Goal: Task Accomplishment & Management: Manage account settings

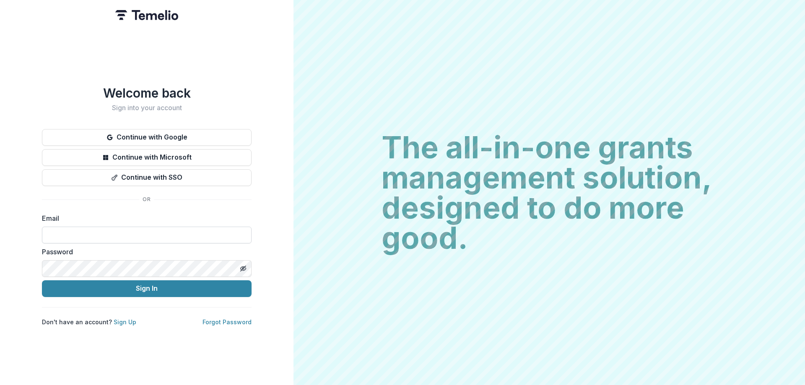
click at [143, 234] on input at bounding box center [147, 235] width 210 height 17
type input "**********"
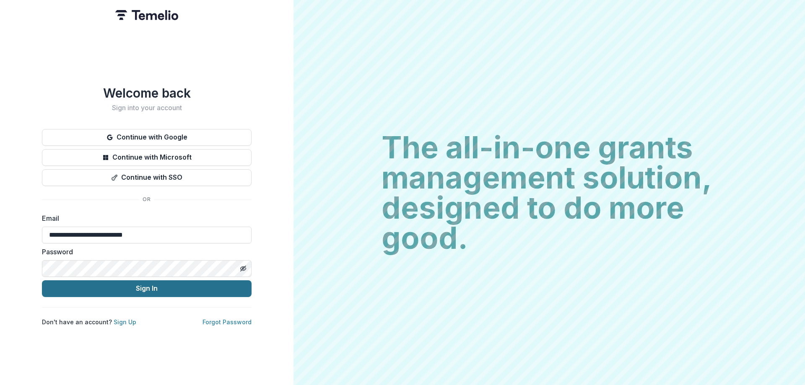
click at [148, 289] on button "Sign In" at bounding box center [147, 289] width 210 height 17
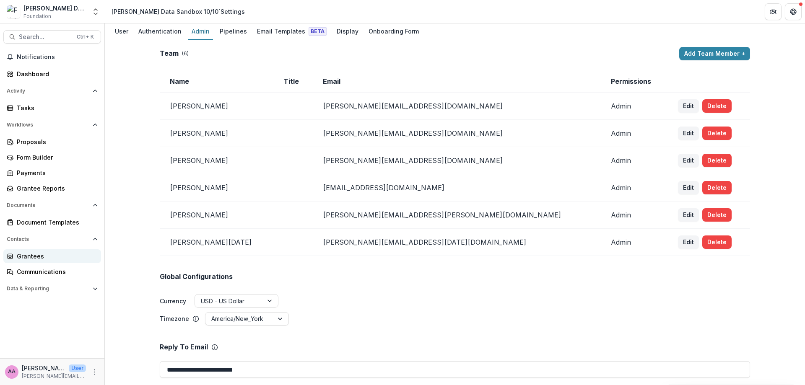
click at [40, 260] on div "Grantees" at bounding box center [56, 256] width 78 height 9
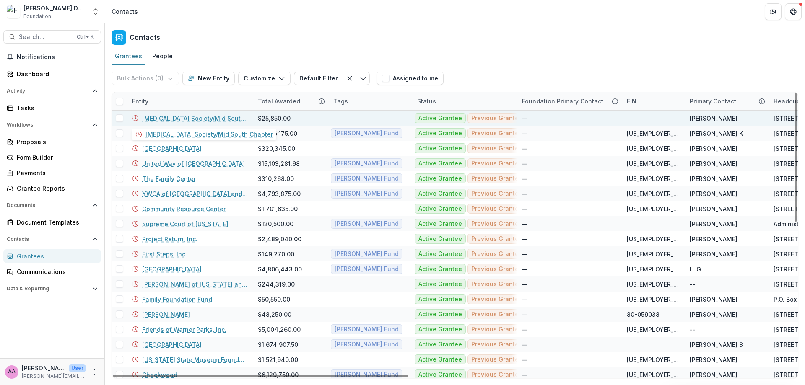
click at [154, 115] on link "Multiple Sclerosis Society/Mid South Chapter" at bounding box center [195, 118] width 106 height 9
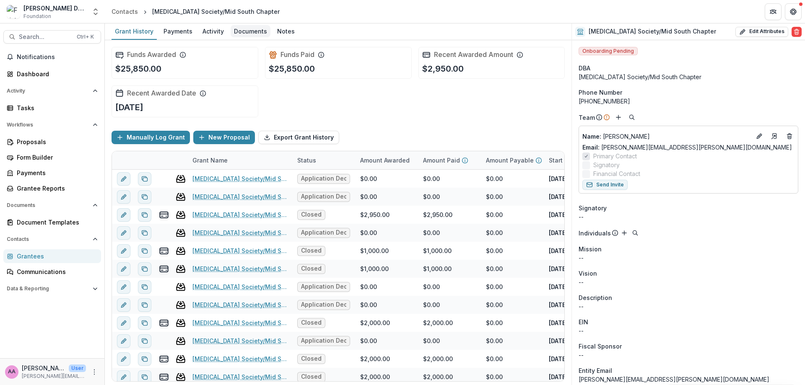
click at [242, 33] on div "Documents" at bounding box center [251, 31] width 40 height 12
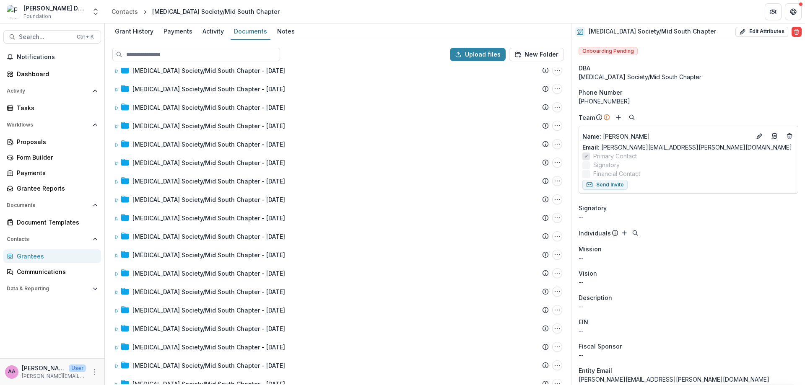
scroll to position [116, 0]
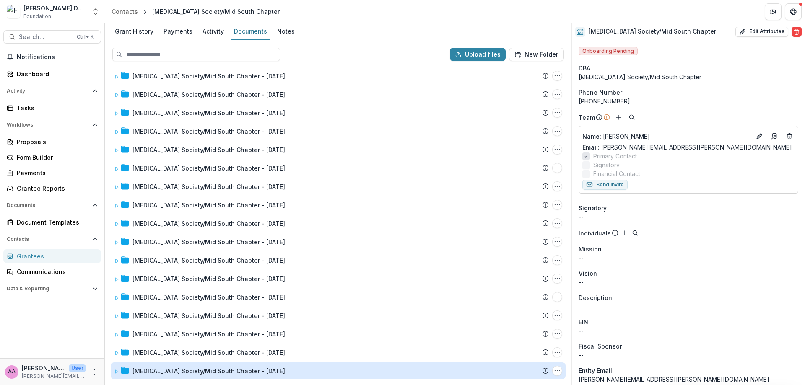
click at [273, 370] on div "Multiple Sclerosis Society/Mid South Chapter - 1986-02-14" at bounding box center [209, 371] width 153 height 9
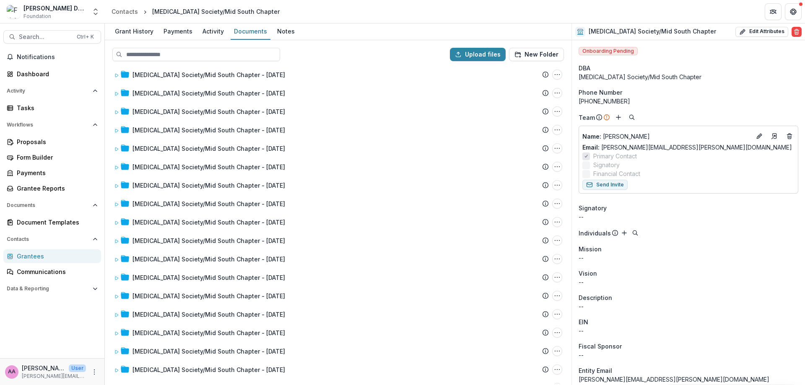
scroll to position [0, 0]
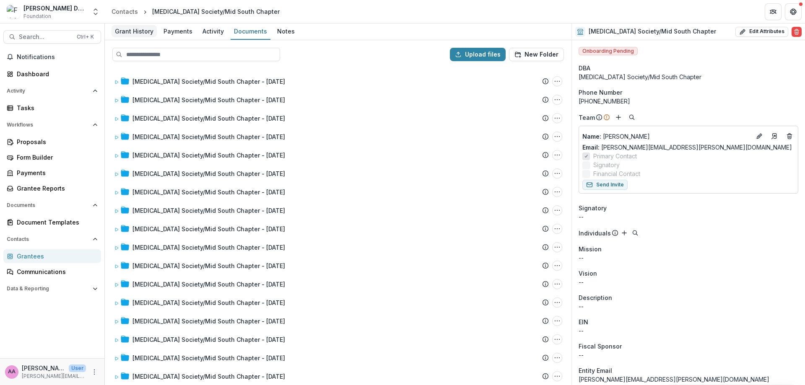
click at [148, 34] on div "Grant History" at bounding box center [134, 31] width 45 height 12
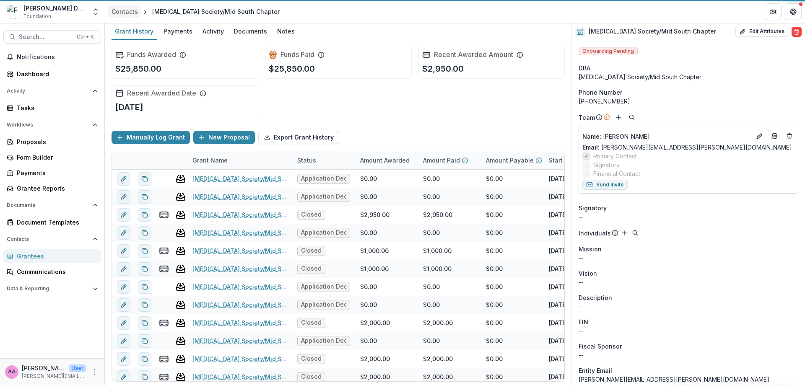
click at [125, 8] on div "Contacts" at bounding box center [125, 11] width 26 height 9
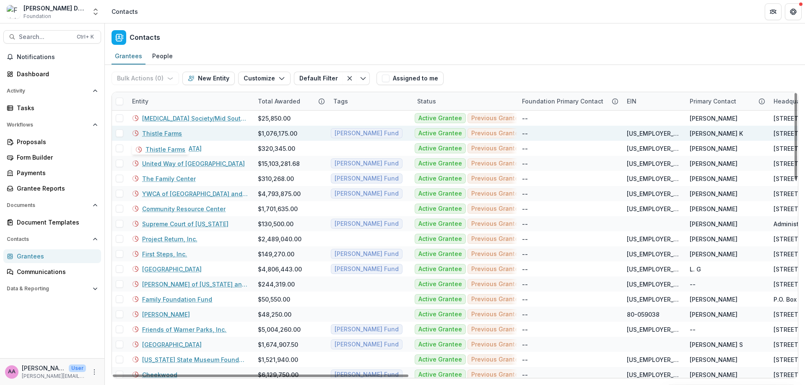
click at [171, 130] on link "Thistle Farms" at bounding box center [162, 133] width 40 height 9
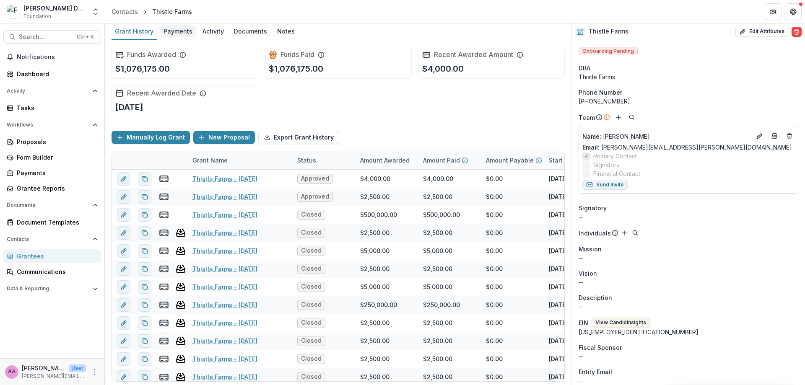
click at [178, 33] on div "Payments" at bounding box center [178, 31] width 36 height 12
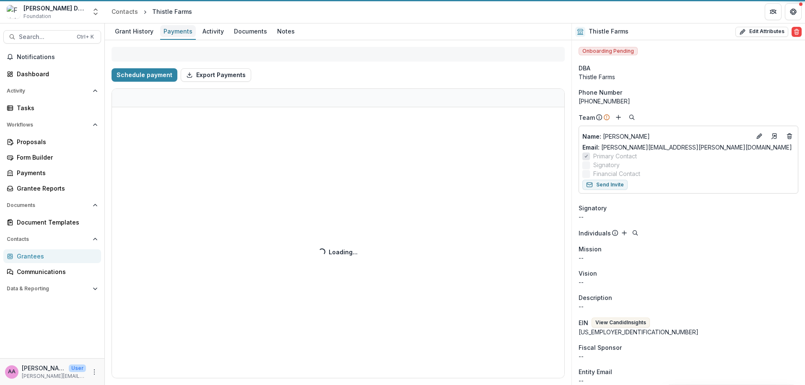
select select "**********"
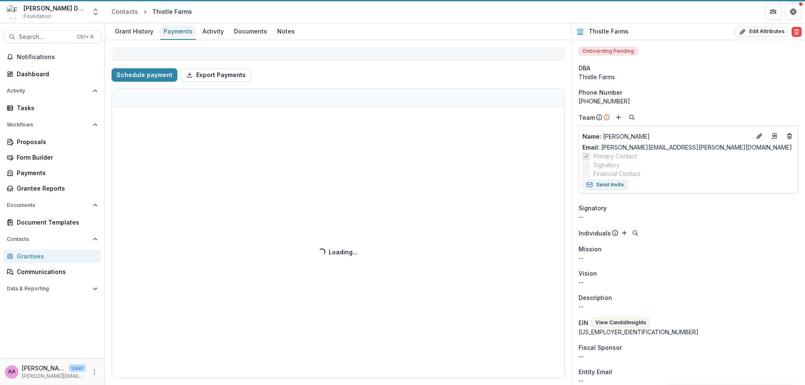
select select "**********"
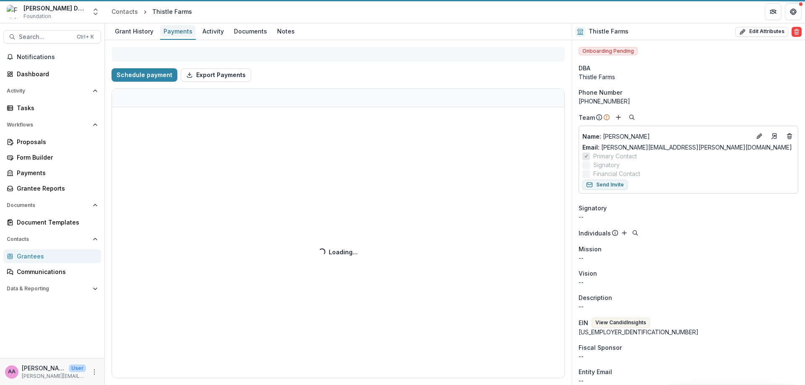
select select "**********"
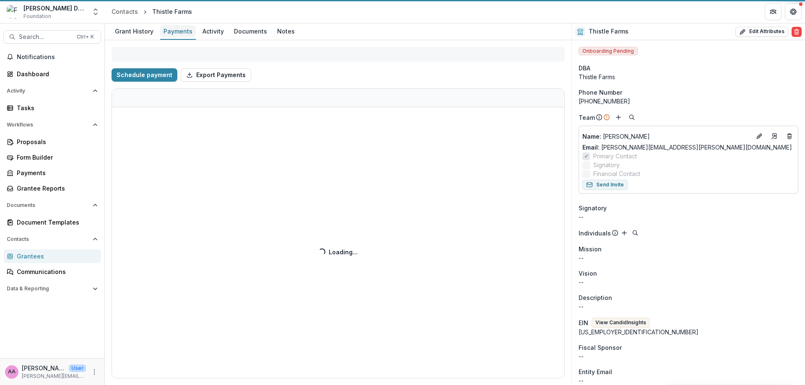
select select "**********"
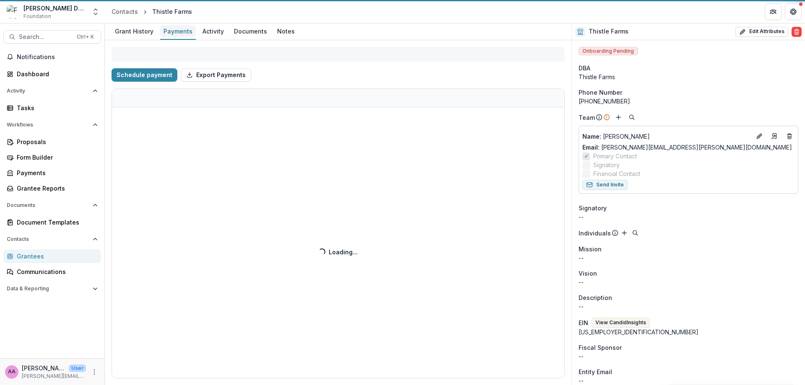
select select "**********"
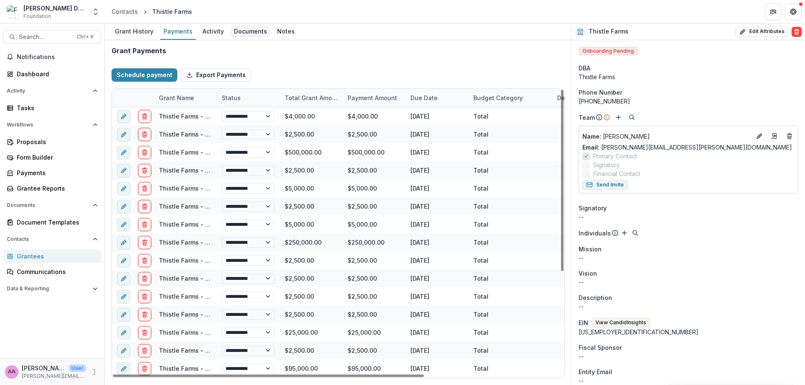
click at [247, 29] on div "Documents" at bounding box center [251, 31] width 40 height 12
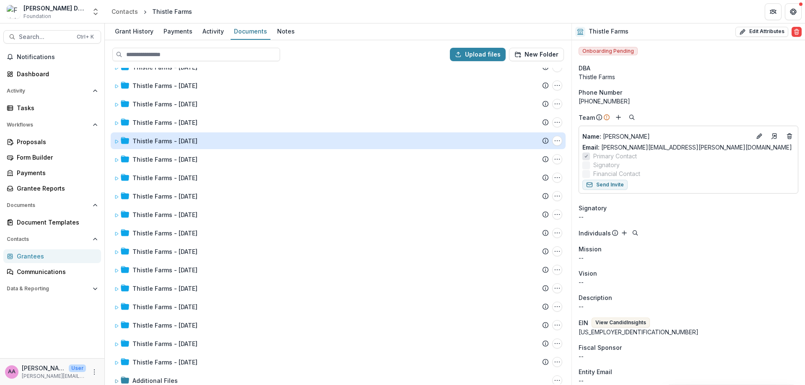
scroll to position [208, 0]
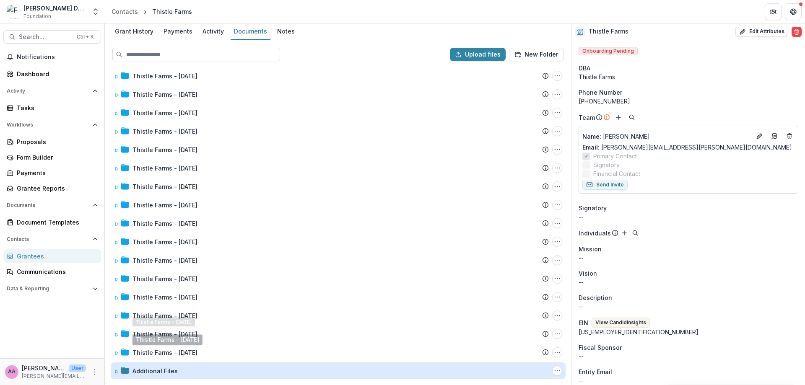
click at [165, 372] on div "Additional Files" at bounding box center [155, 371] width 45 height 9
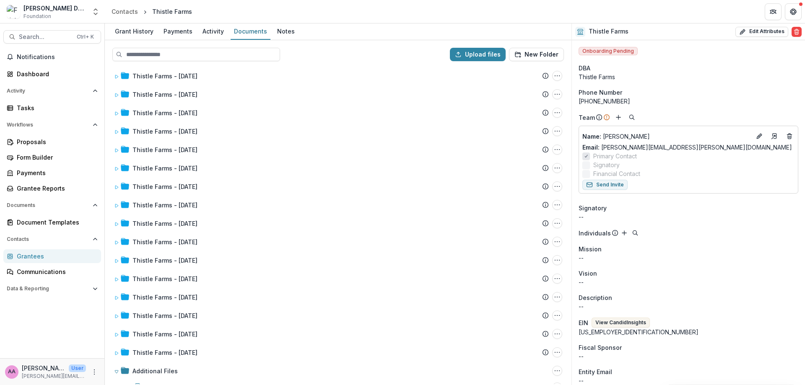
scroll to position [309, 0]
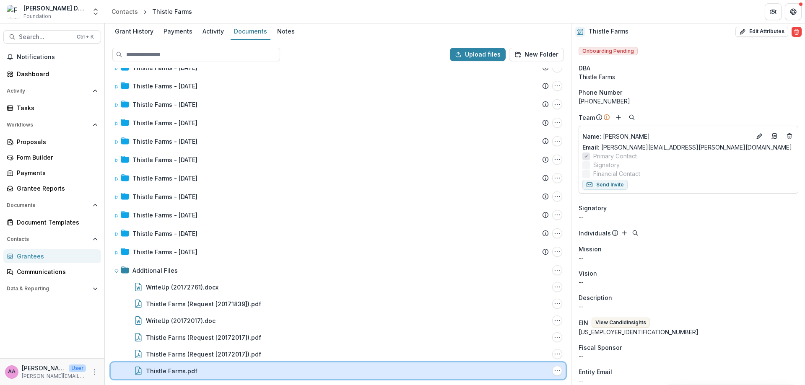
click at [219, 376] on div "Thistle Farms.pdf File Options Download Rename Delete" at bounding box center [338, 371] width 455 height 17
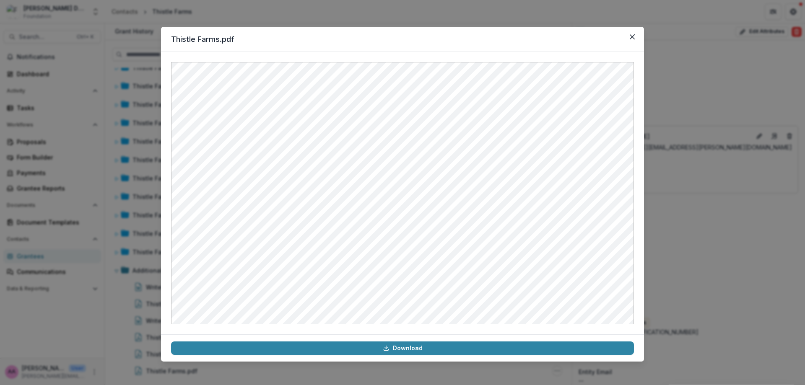
click at [114, 317] on div "Thistle Farms.pdf Download" at bounding box center [402, 192] width 805 height 385
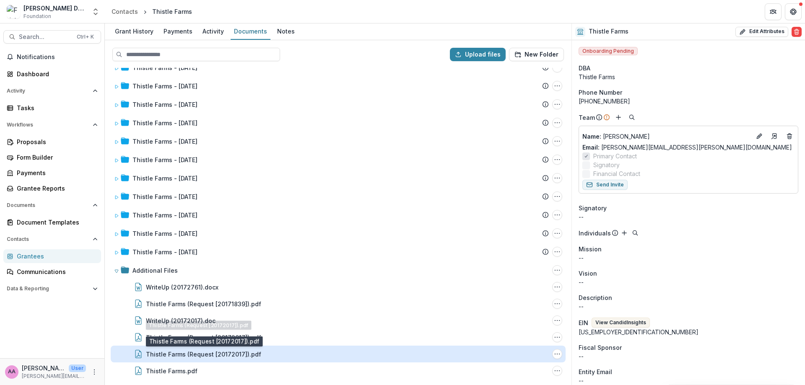
click at [182, 356] on div "Thistle Farms (Request [20172017]).pdf" at bounding box center [203, 354] width 115 height 9
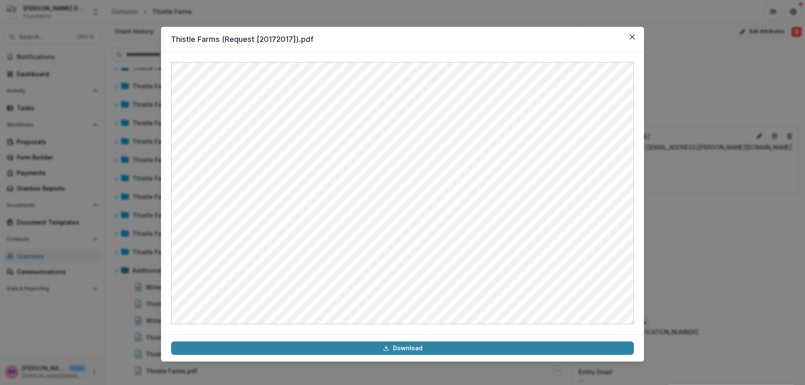
click at [116, 307] on div "Thistle Farms (Request [20172017]).pdf Download" at bounding box center [402, 192] width 805 height 385
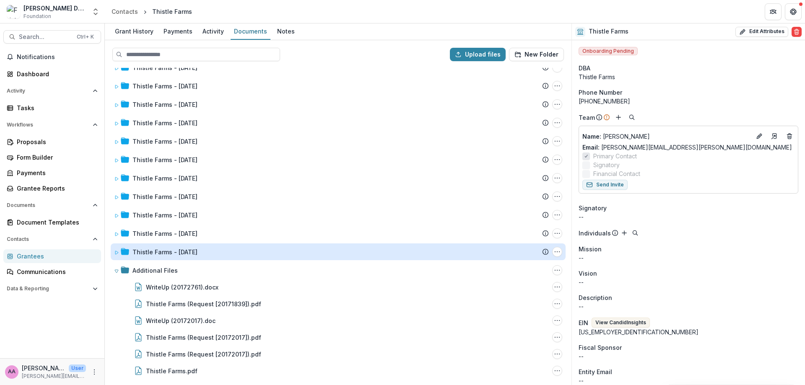
click at [162, 252] on div "Thistle Farms - 2002-10-30" at bounding box center [165, 252] width 65 height 9
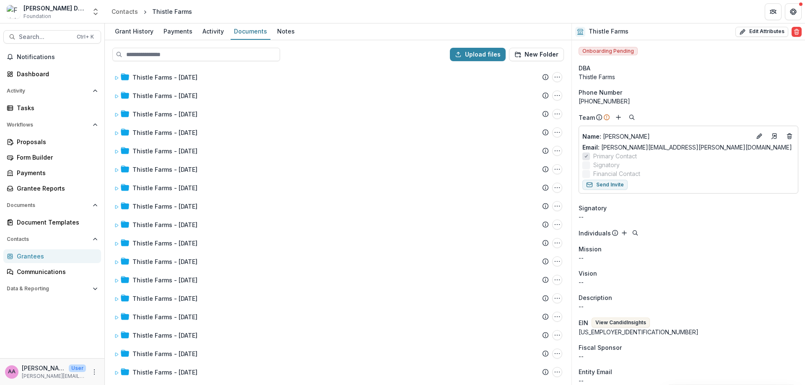
scroll to position [0, 0]
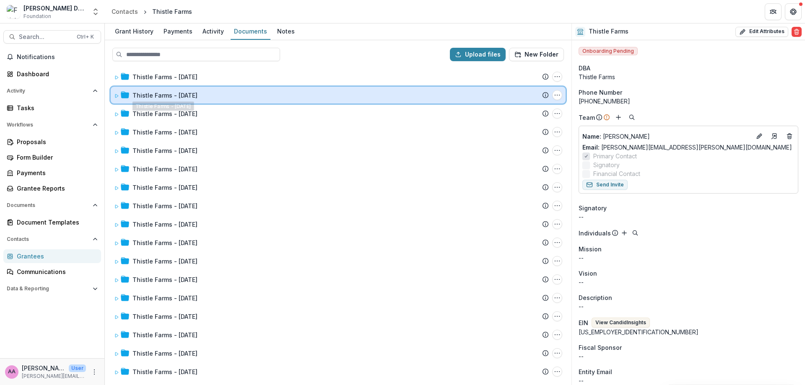
click at [187, 91] on div "Thistle Farms - 2024-11-27 Submission Temelio Proposal Attached proposal docume…" at bounding box center [338, 95] width 455 height 17
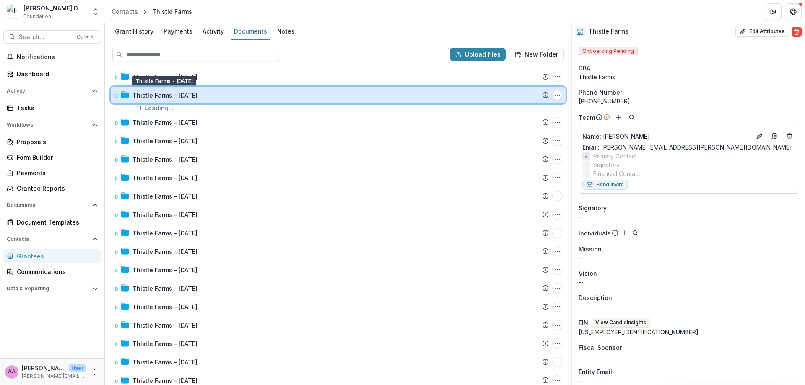
scroll to position [9, 0]
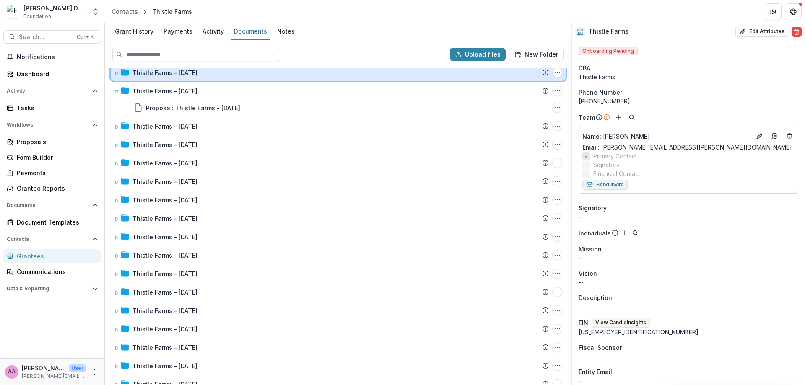
click at [188, 77] on div "Thistle Farms - 2024-12-30 Submission Temelio Proposal Attached proposal docume…" at bounding box center [338, 72] width 455 height 17
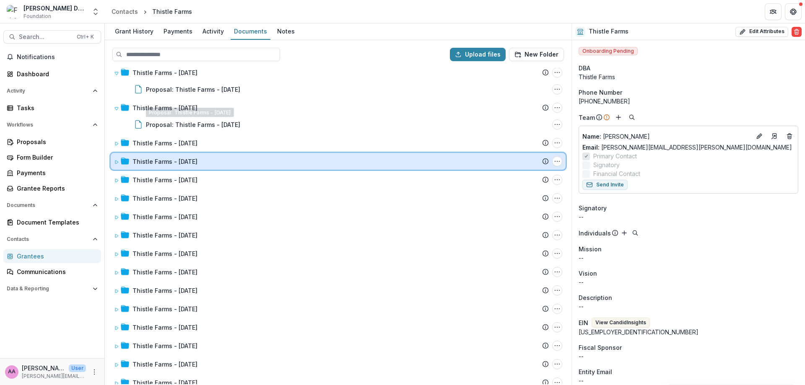
click at [220, 156] on div "Thistle Farms - 2023-11-20 Submission Temelio Proposal Attached proposal docume…" at bounding box center [338, 161] width 455 height 17
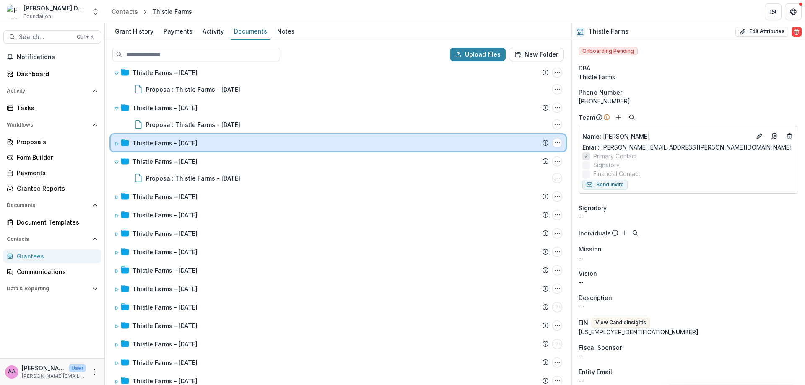
click at [220, 144] on div "Thistle Farms - 2024-10-03" at bounding box center [341, 143] width 416 height 9
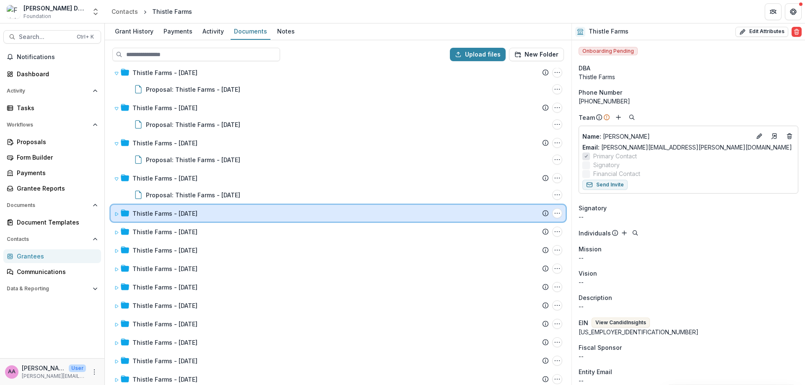
click at [118, 216] on icon at bounding box center [116, 214] width 5 height 5
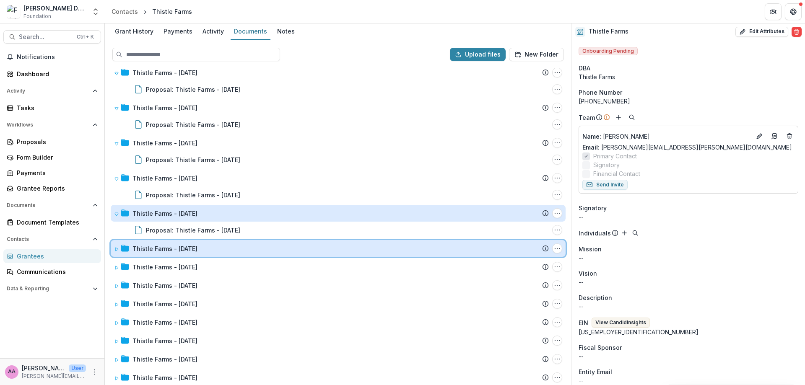
click at [114, 245] on span at bounding box center [116, 249] width 5 height 9
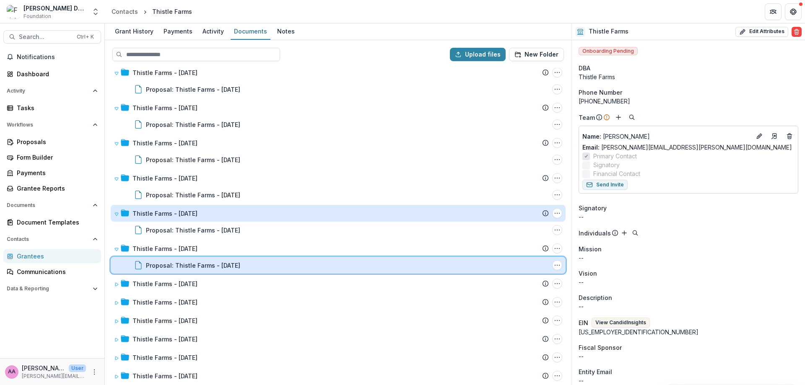
click at [118, 273] on div "Proposal: Thistle Farms - 2022-11-30 File Options Download Rename Delete" at bounding box center [338, 265] width 455 height 17
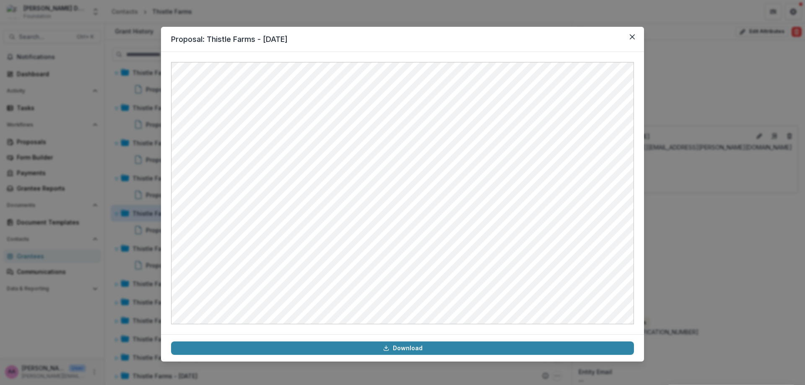
click at [125, 179] on div "Proposal: Thistle Farms - 2022-11-30 Download" at bounding box center [402, 192] width 805 height 385
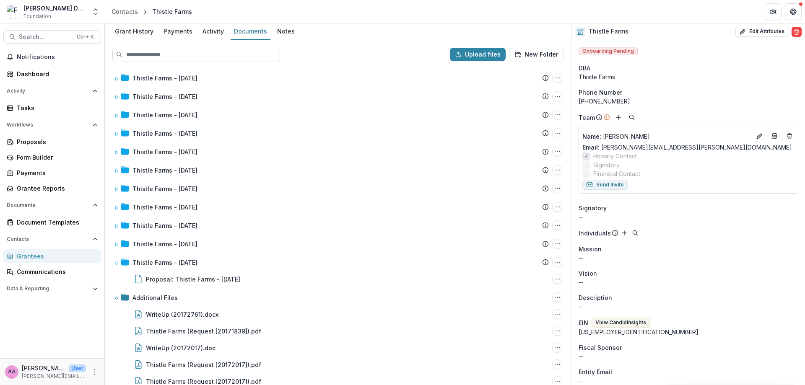
scroll to position [427, 0]
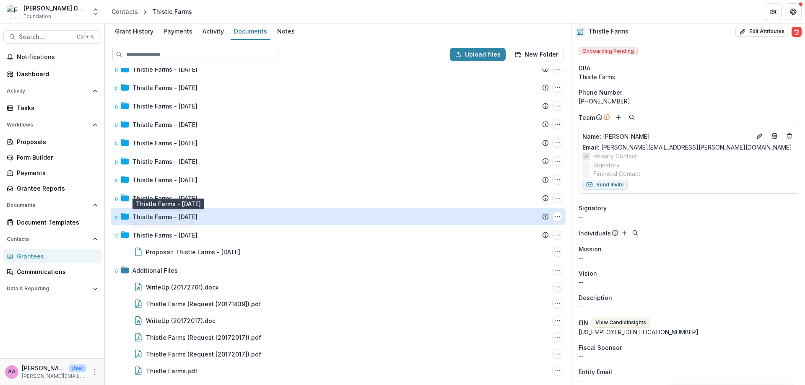
click at [173, 219] on div "Thistle Farms - 2004-05-12" at bounding box center [165, 217] width 65 height 9
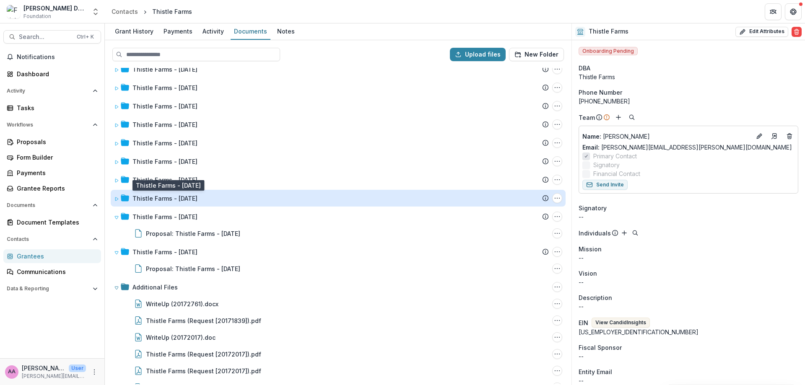
click at [177, 202] on div "Thistle Farms - 2005-12-01" at bounding box center [165, 198] width 65 height 9
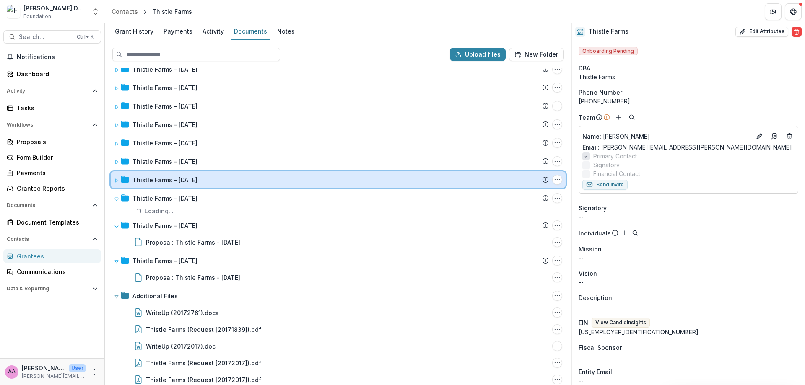
click at [188, 174] on div "Thistle Farms - 2005-12-01 Submission Temelio Proposal Attached proposal docume…" at bounding box center [338, 180] width 455 height 17
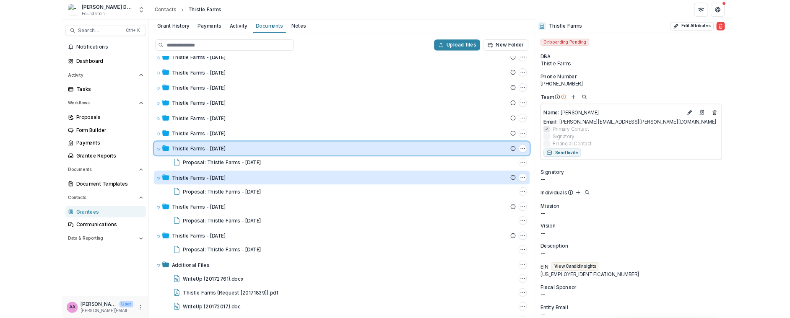
scroll to position [477, 0]
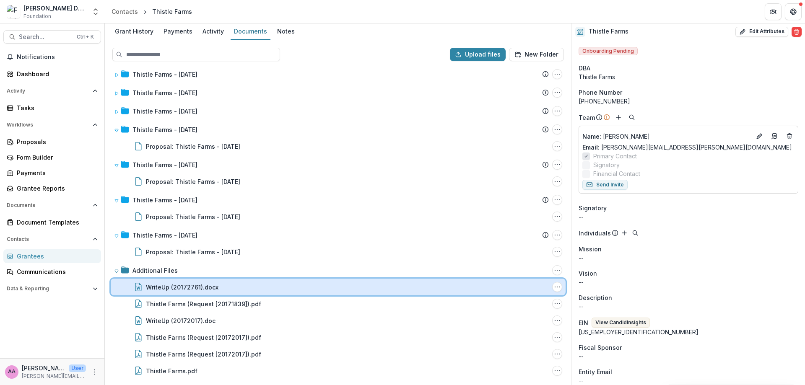
click at [185, 295] on div "WriteUp (20172761).docx File Options Download Rename Delete" at bounding box center [338, 287] width 455 height 17
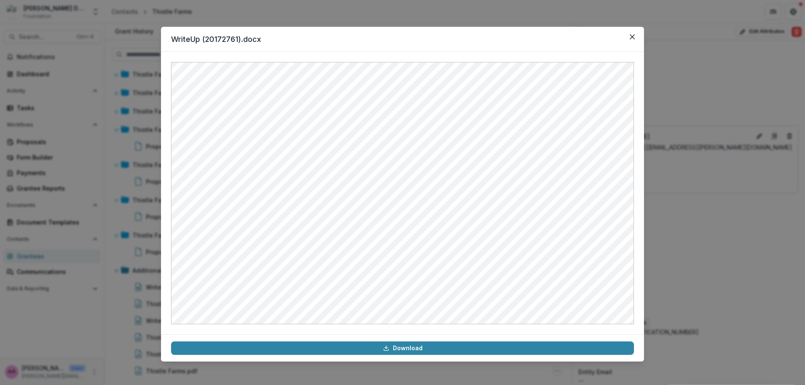
click at [112, 341] on div "WriteUp (20172761).docx Download" at bounding box center [402, 192] width 805 height 385
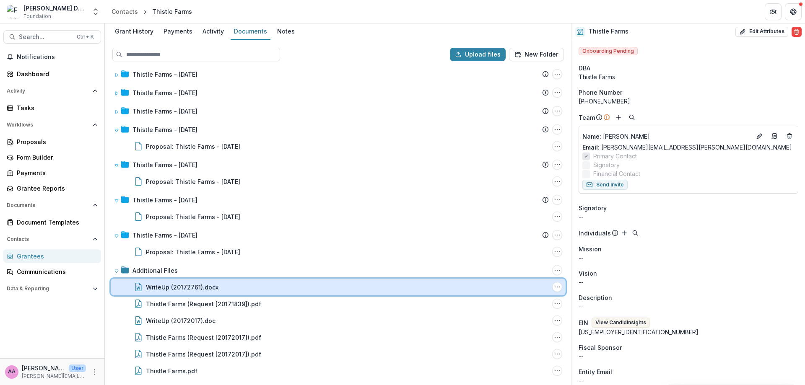
click at [210, 293] on div "WriteUp (20172761).docx File Options Download Rename Delete" at bounding box center [338, 287] width 455 height 17
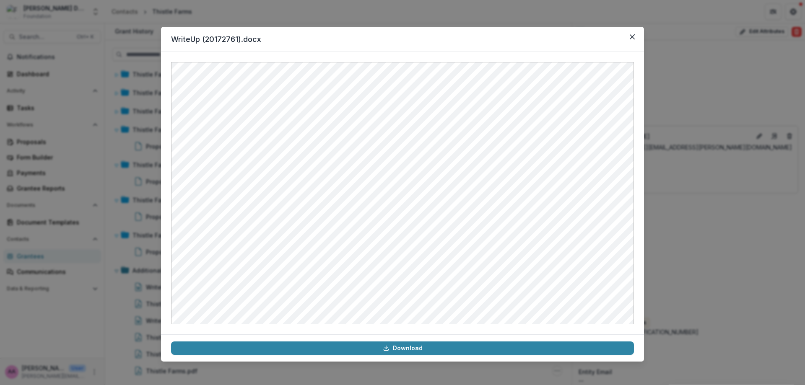
click at [137, 308] on div "WriteUp (20172761).docx Download" at bounding box center [402, 192] width 805 height 385
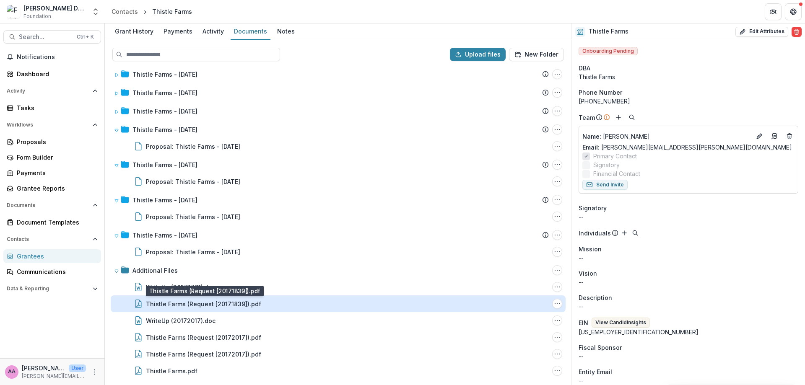
click at [171, 308] on div "Thistle Farms (Request [20171839]).pdf" at bounding box center [203, 304] width 115 height 9
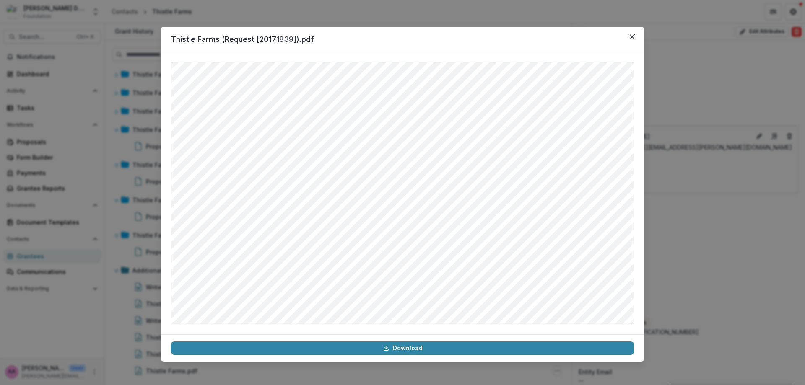
click at [104, 317] on div "Thistle Farms (Request [20171839]).pdf Download" at bounding box center [402, 192] width 805 height 385
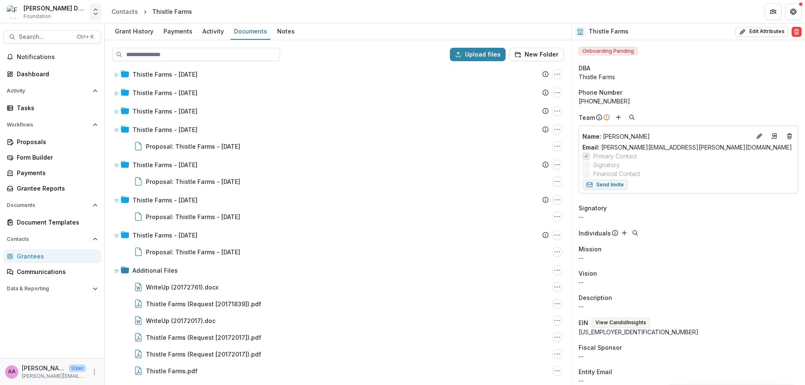
click at [96, 11] on icon "Open entity switcher" at bounding box center [95, 12] width 8 height 8
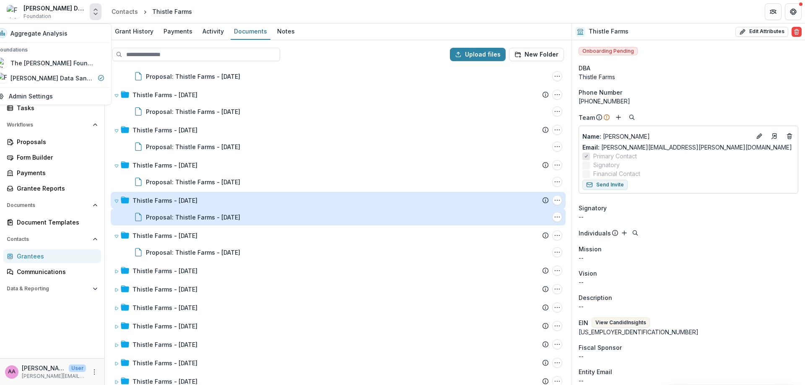
scroll to position [0, 0]
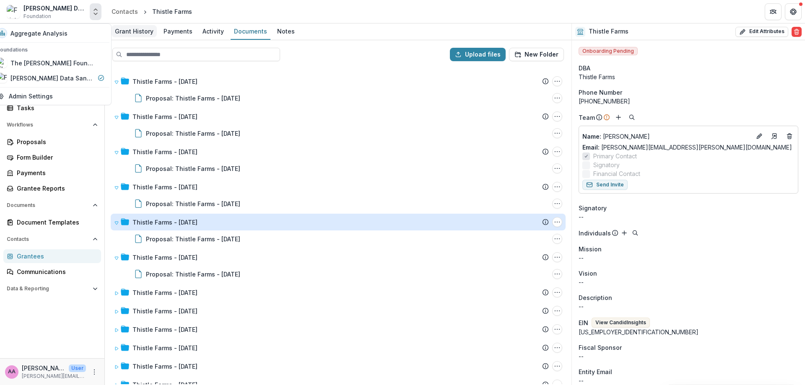
click at [138, 27] on div "Grant History" at bounding box center [134, 31] width 45 height 12
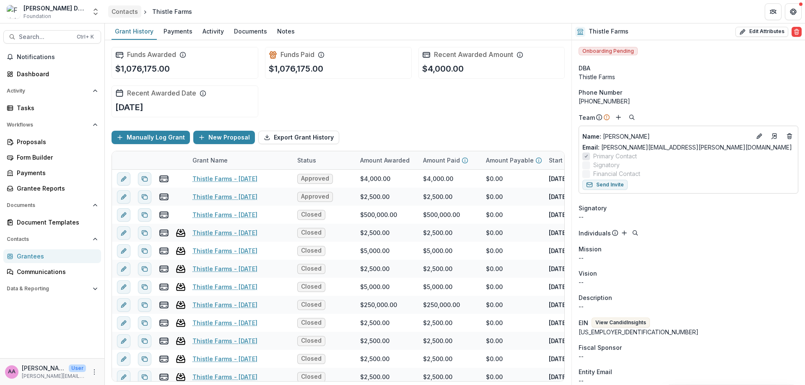
click at [128, 13] on div "Contacts" at bounding box center [125, 11] width 26 height 9
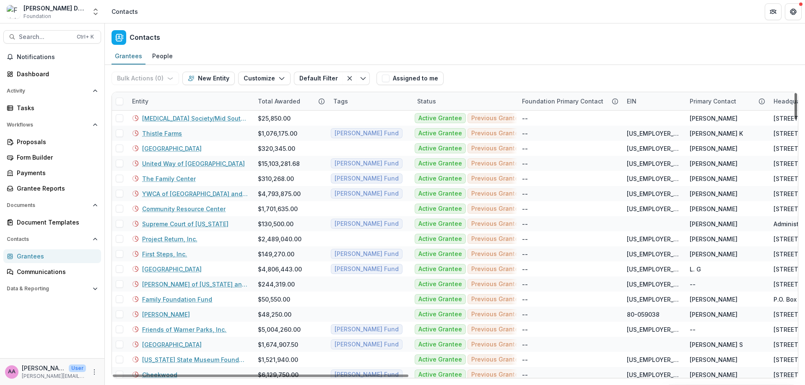
drag, startPoint x: 797, startPoint y: 297, endPoint x: 770, endPoint y: 73, distance: 225.2
click at [795, 93] on div at bounding box center [796, 106] width 3 height 26
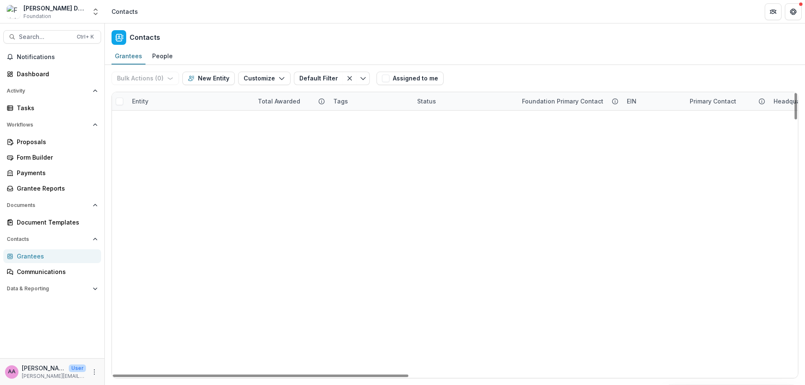
scroll to position [859, 0]
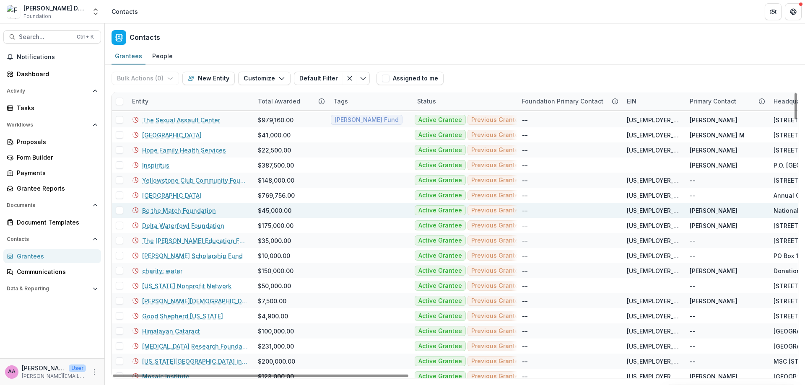
click at [160, 208] on link "Be the Match Foundation" at bounding box center [179, 210] width 74 height 9
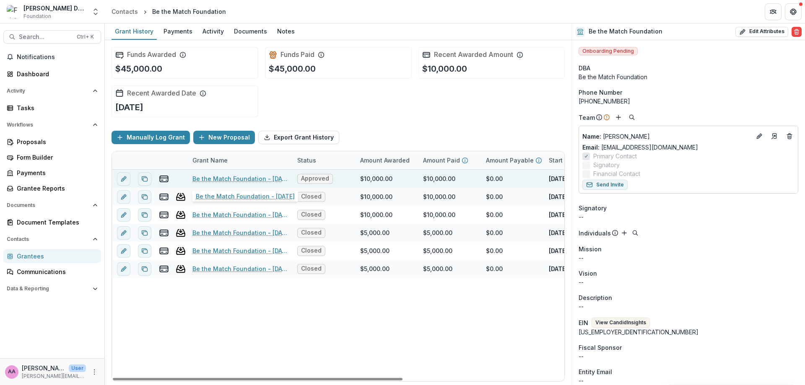
click at [254, 176] on link "Be the Match Foundation - 2024-12-16" at bounding box center [240, 178] width 95 height 9
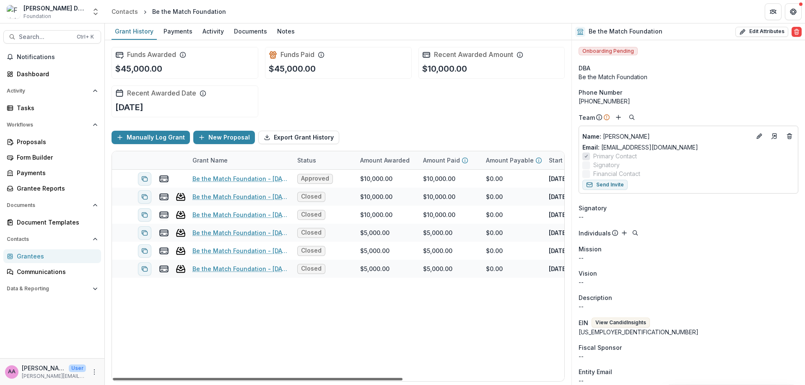
scroll to position [0, 252]
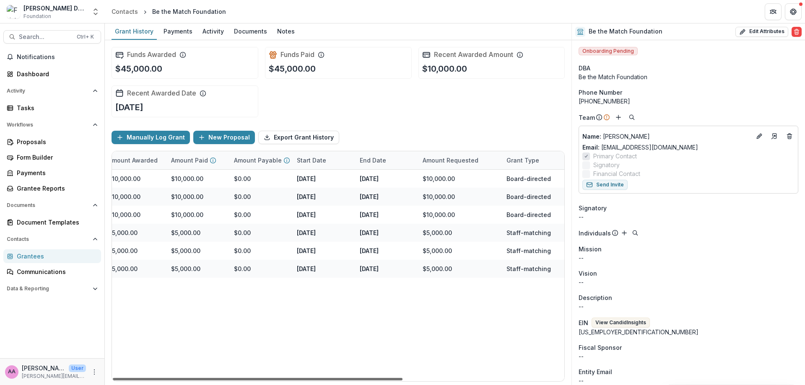
drag, startPoint x: 356, startPoint y: 380, endPoint x: 547, endPoint y: 342, distance: 194.9
click at [403, 378] on div at bounding box center [258, 379] width 290 height 3
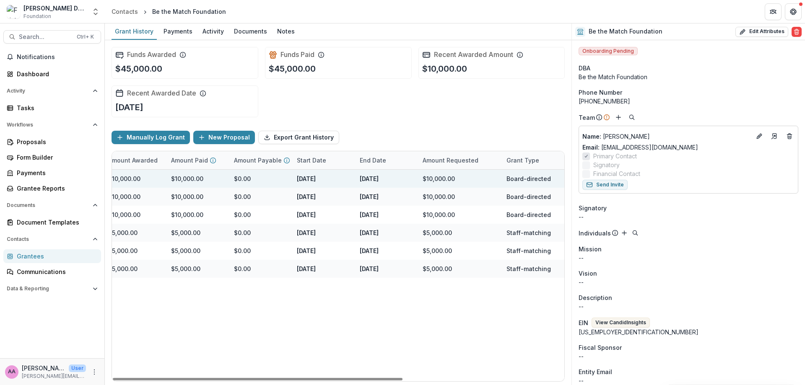
click at [157, 179] on div "$10,000.00" at bounding box center [134, 179] width 63 height 18
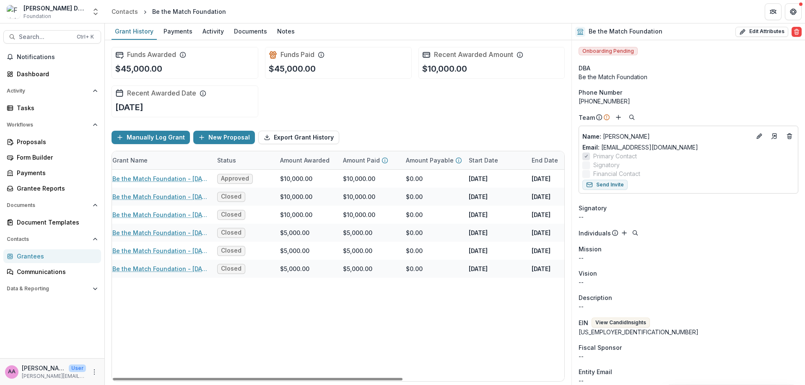
scroll to position [0, 0]
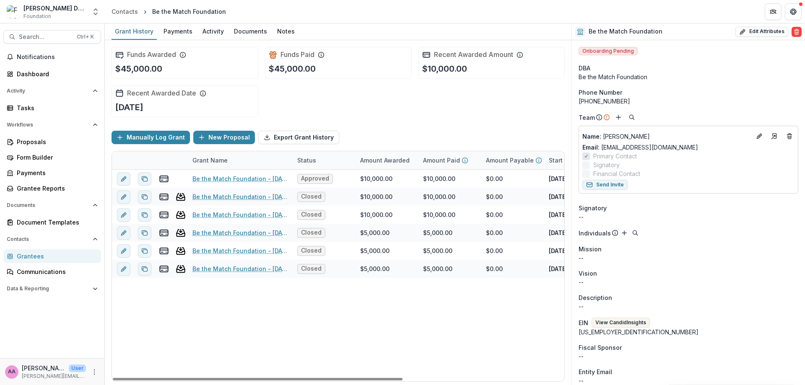
drag, startPoint x: 335, startPoint y: 380, endPoint x: 115, endPoint y: 361, distance: 221.1
click at [135, 381] on div at bounding box center [258, 379] width 290 height 3
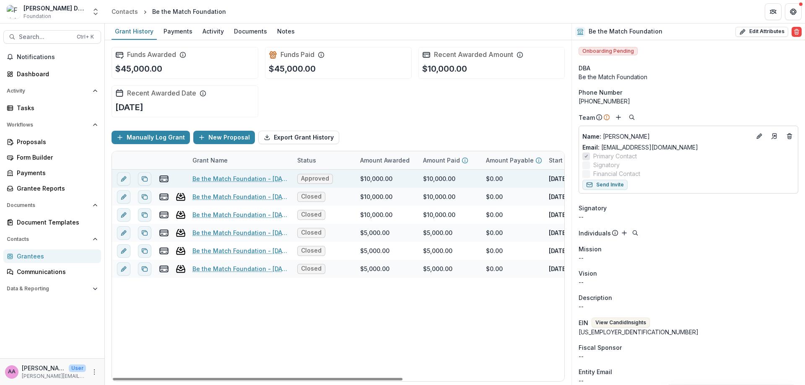
click at [232, 174] on div "Be the Match Foundation - 2024-12-16" at bounding box center [240, 179] width 95 height 18
click at [232, 177] on link "Be the Match Foundation - 2024-12-16" at bounding box center [240, 178] width 95 height 9
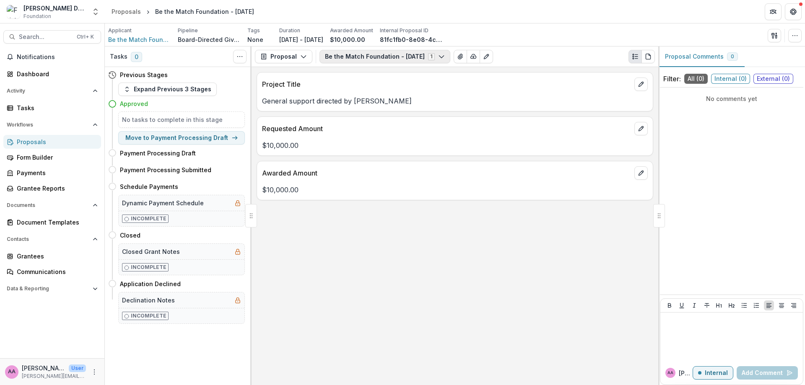
click at [418, 61] on button "Be the Match Foundation - 2024-12-16 1" at bounding box center [385, 56] width 131 height 13
click at [300, 62] on button "Proposal" at bounding box center [283, 56] width 57 height 13
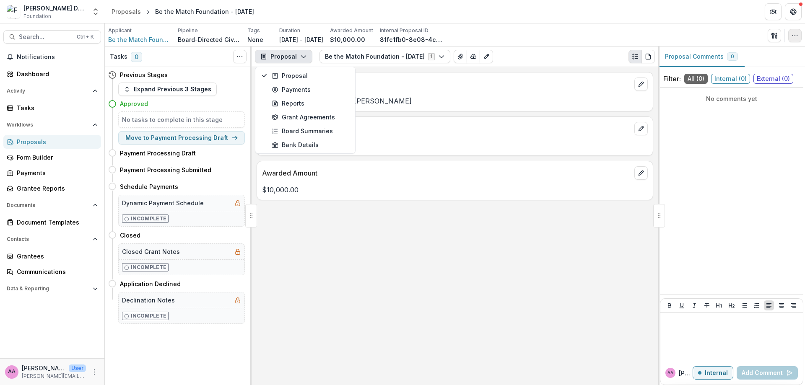
click at [793, 33] on icon "button" at bounding box center [795, 35] width 7 height 7
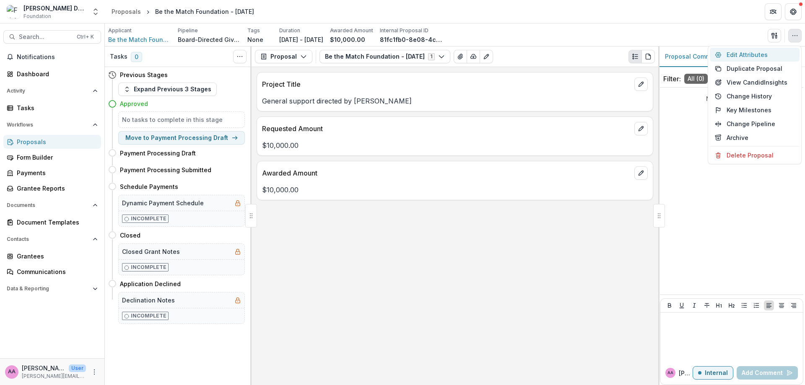
click at [770, 55] on button "Edit Attributes" at bounding box center [755, 55] width 90 height 14
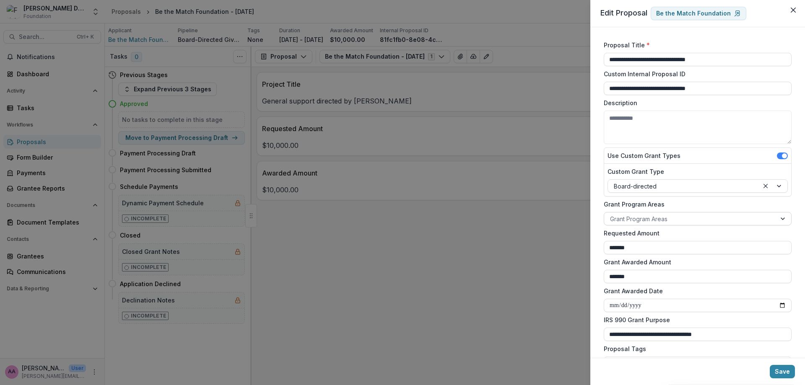
click at [711, 214] on div at bounding box center [690, 219] width 160 height 10
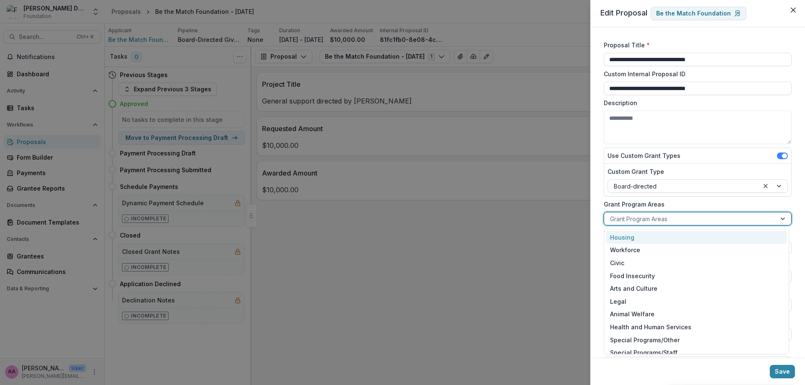
click at [713, 196] on div "Use Custom Grant Types Custom Grant Type Board-directed" at bounding box center [698, 172] width 188 height 49
